Goal: Task Accomplishment & Management: Complete application form

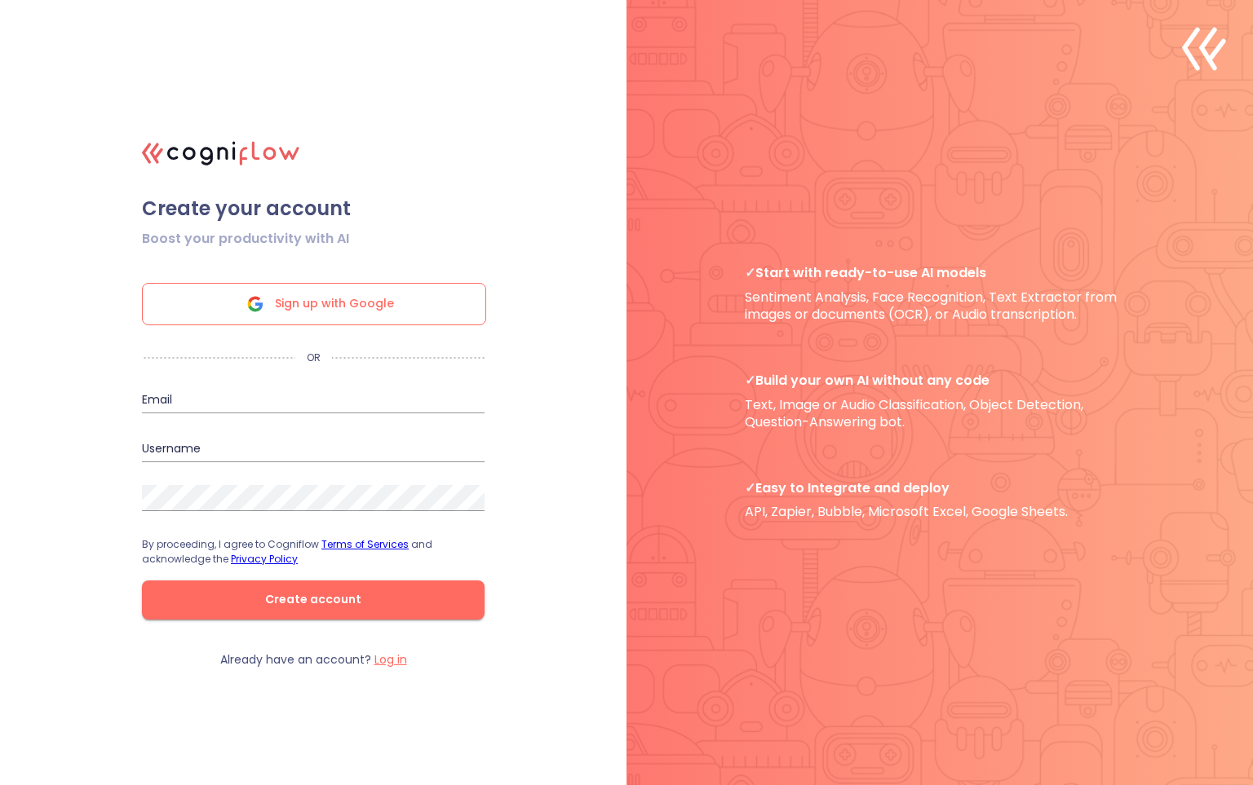
click at [294, 313] on span "Sign up with Google" at bounding box center [334, 304] width 119 height 41
click at [273, 311] on icon at bounding box center [255, 304] width 39 height 39
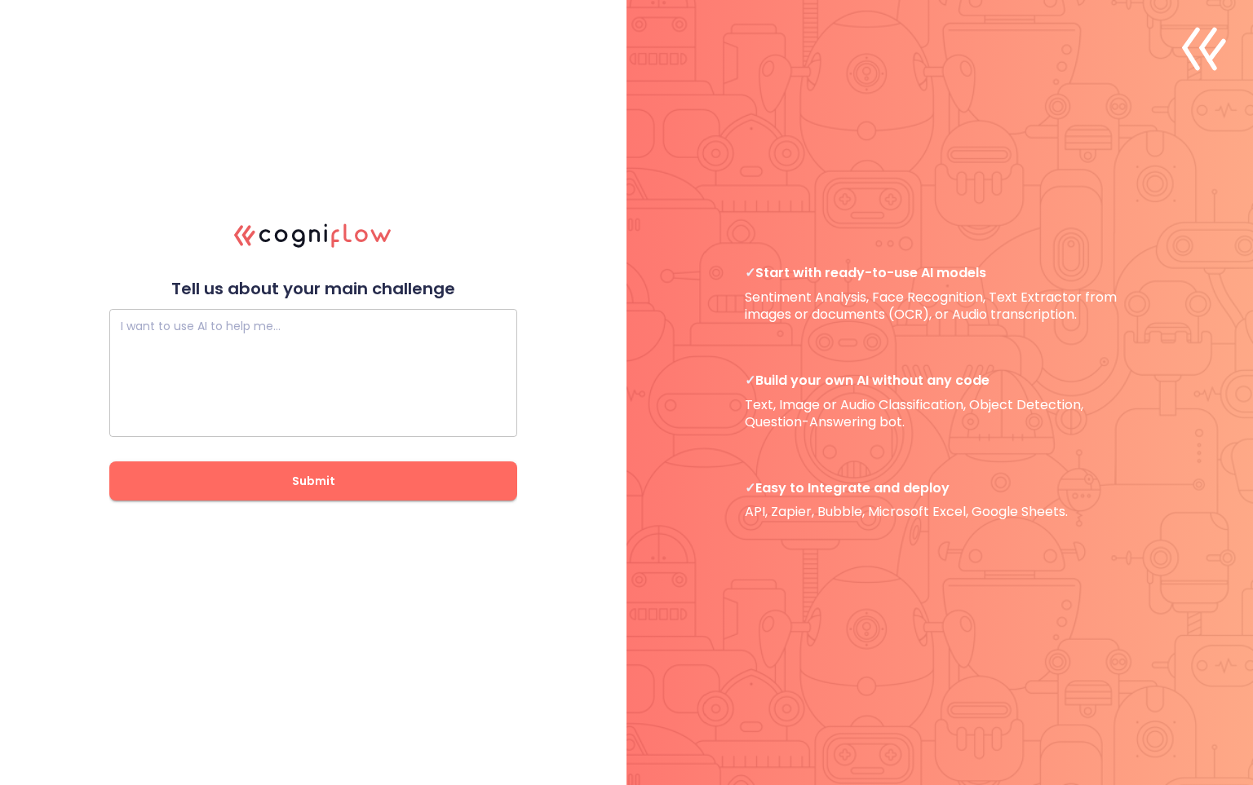
click at [183, 382] on textarea at bounding box center [313, 374] width 385 height 98
paste textarea "4) Lor-ipsu dolorsi A consec adipiscin elit seddoeiu t incididu’u labore & etdo…"
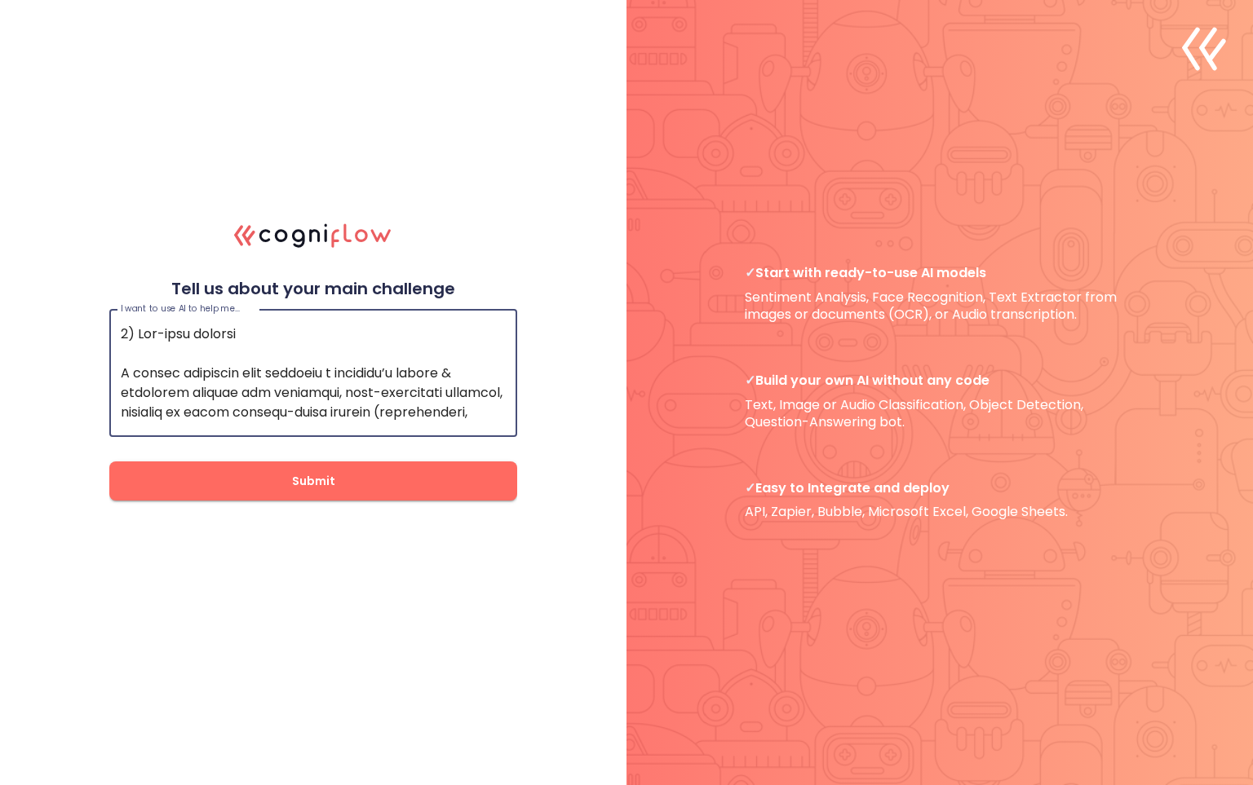
scroll to position [6067, 0]
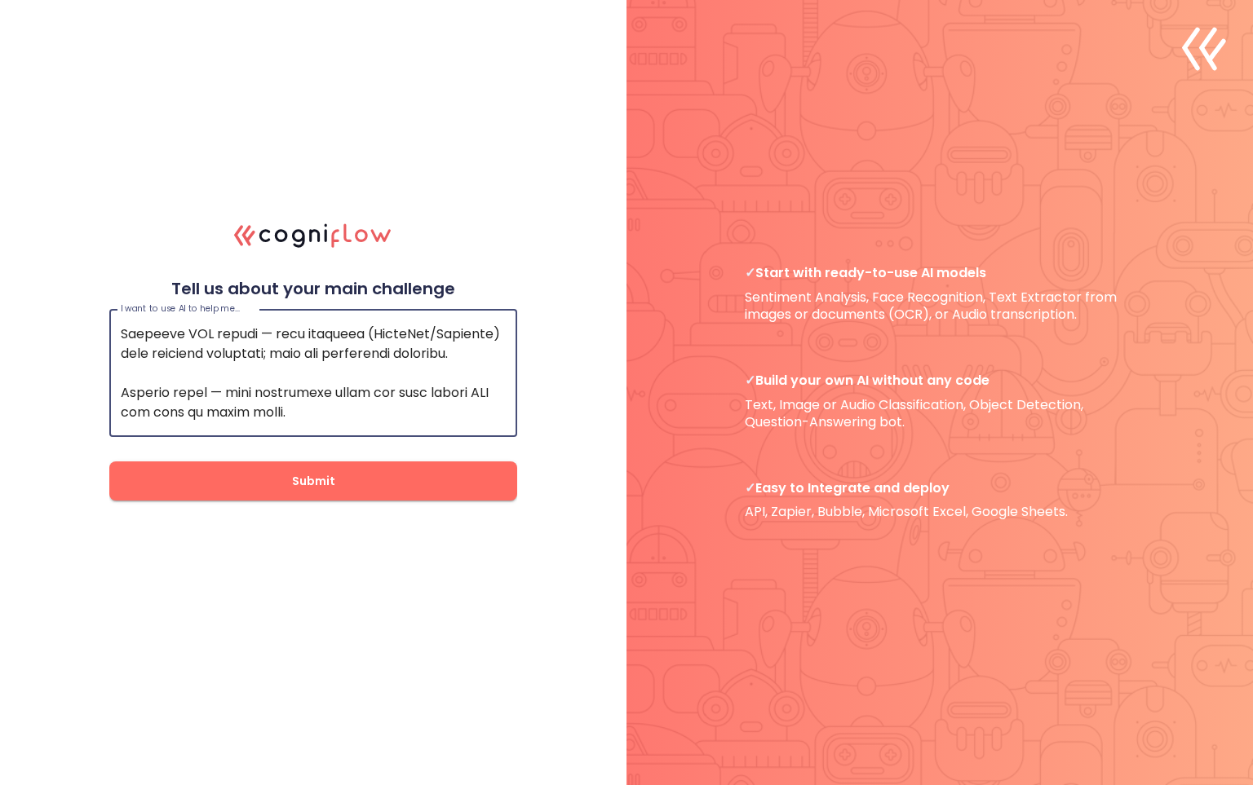
type textarea "4) Lor-ipsu dolorsi A consec adipiscin elit seddoeiu t incididu’u labore & etdo…"
click at [236, 496] on button "Submit" at bounding box center [313, 481] width 408 height 39
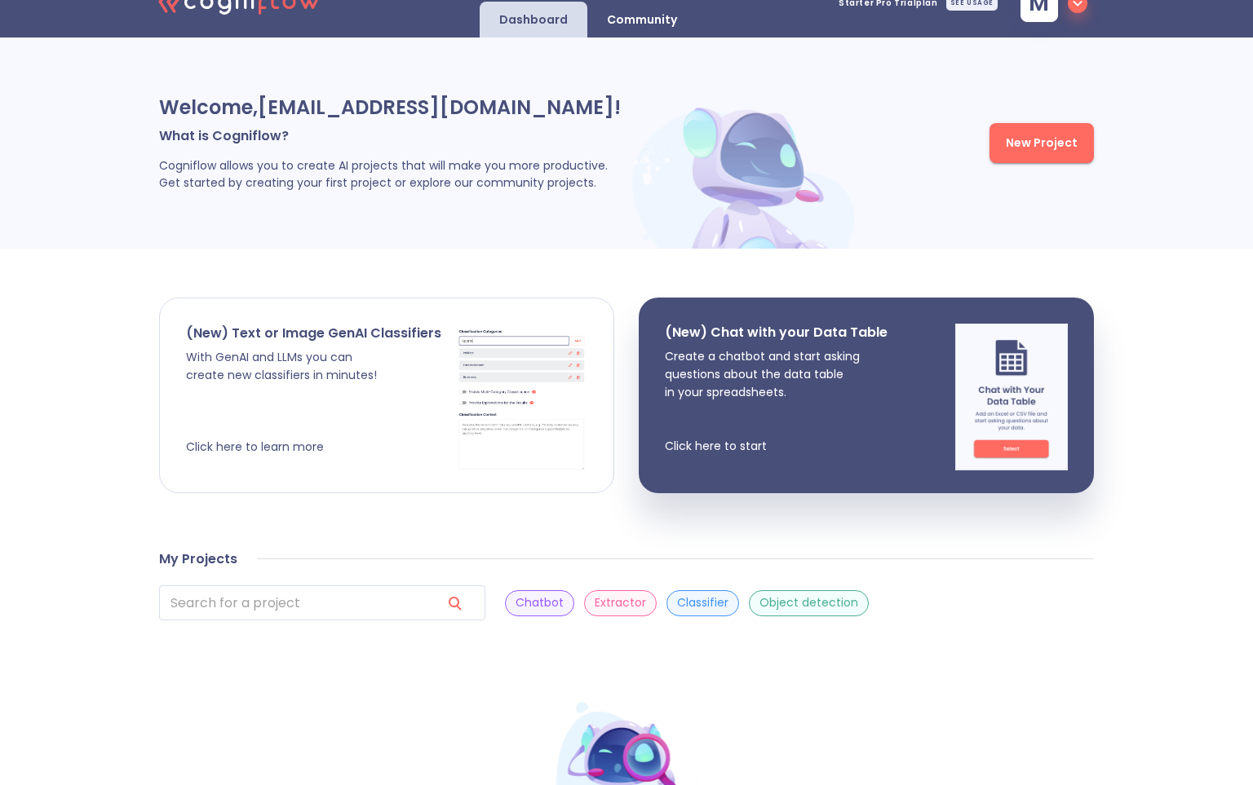
scroll to position [41, 0]
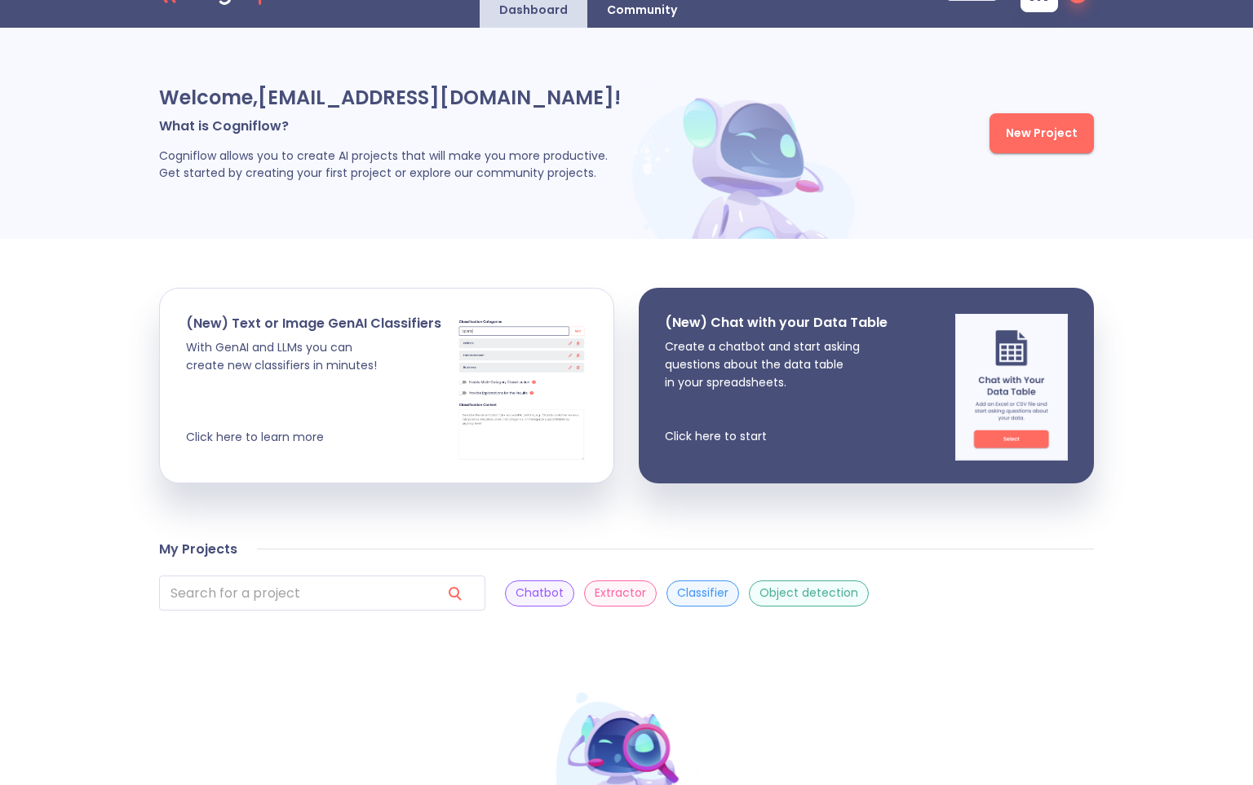
click at [1024, 144] on button "New Project" at bounding box center [1041, 133] width 104 height 40
